Goal: Information Seeking & Learning: Understand process/instructions

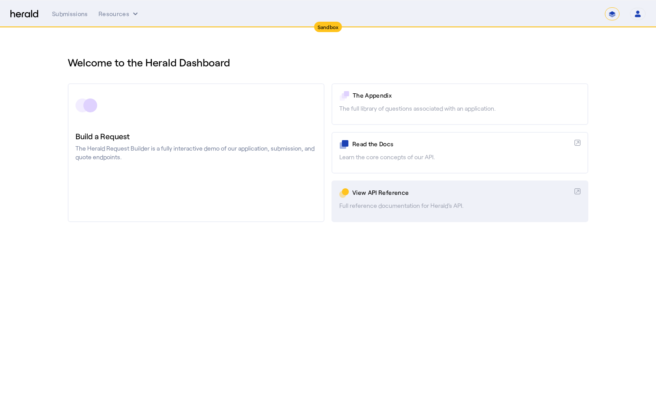
click at [371, 214] on link "View API Reference Full reference documentation for Herald's API." at bounding box center [460, 202] width 257 height 42
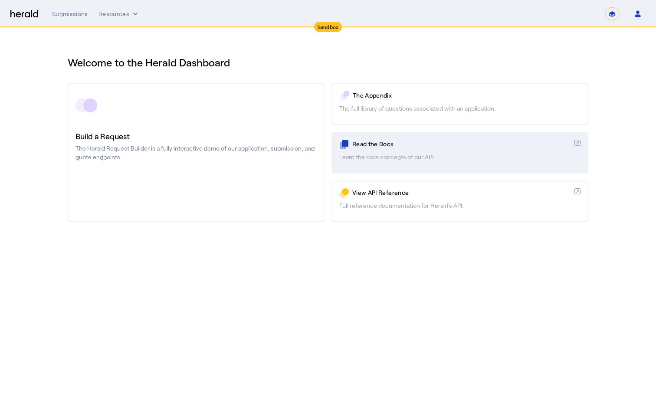
click at [476, 161] on p "Learn the core concepts of our API." at bounding box center [459, 157] width 241 height 9
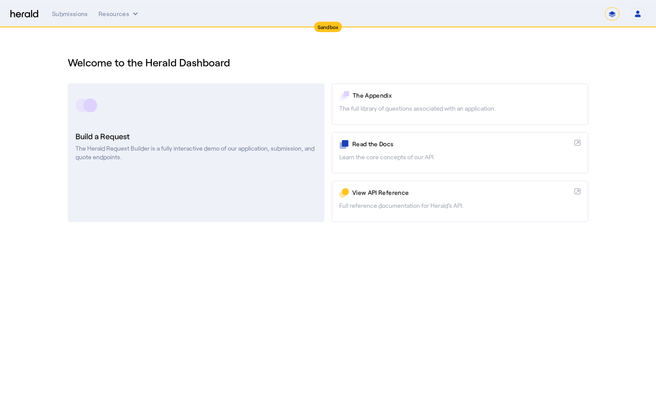
click at [239, 193] on link "Build a Request The Herald Request Builder is a fully interactive demo of our a…" at bounding box center [196, 152] width 257 height 139
